Goal: Transaction & Acquisition: Purchase product/service

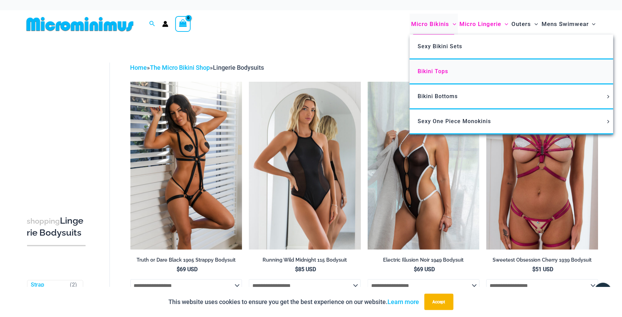
click at [431, 72] on span "Bikini Tops" at bounding box center [433, 71] width 30 height 7
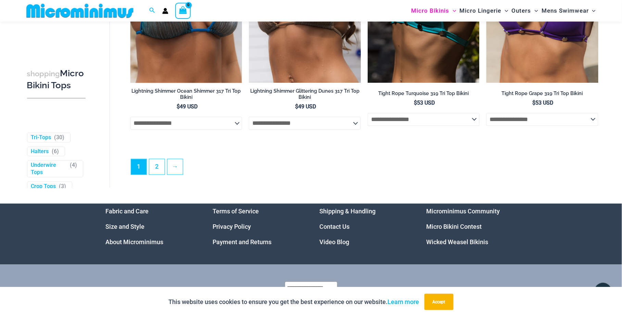
scroll to position [2004, 0]
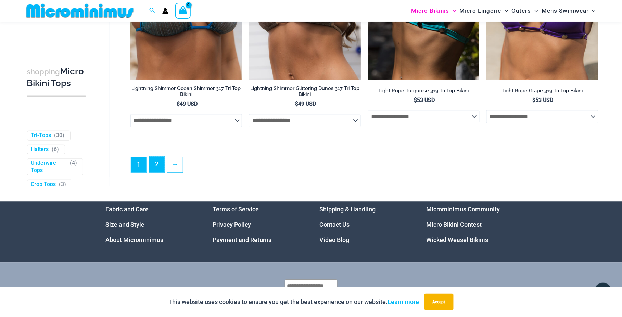
click at [160, 167] on link "2" at bounding box center [156, 164] width 15 height 16
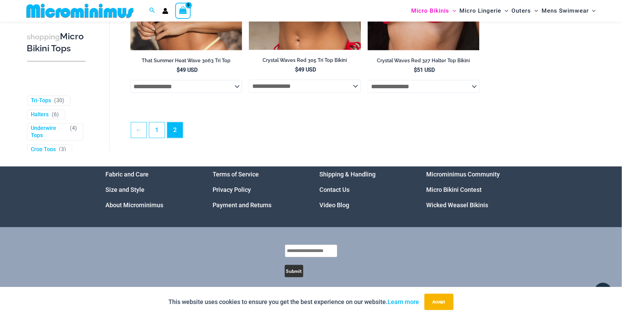
scroll to position [908, 0]
